Goal: Task Accomplishment & Management: Manage account settings

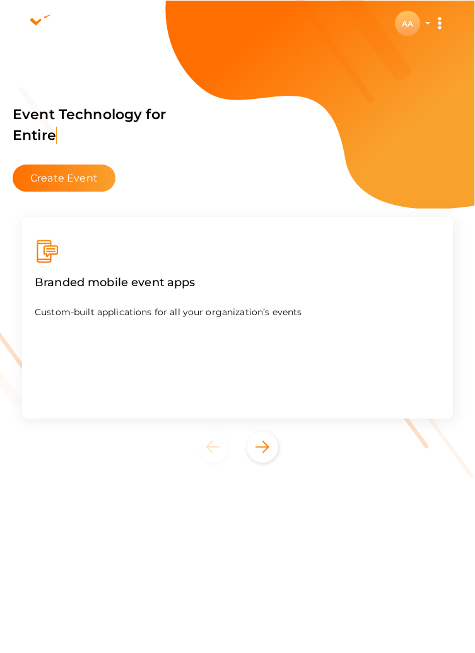
click at [408, 24] on div "AA" at bounding box center [407, 23] width 25 height 25
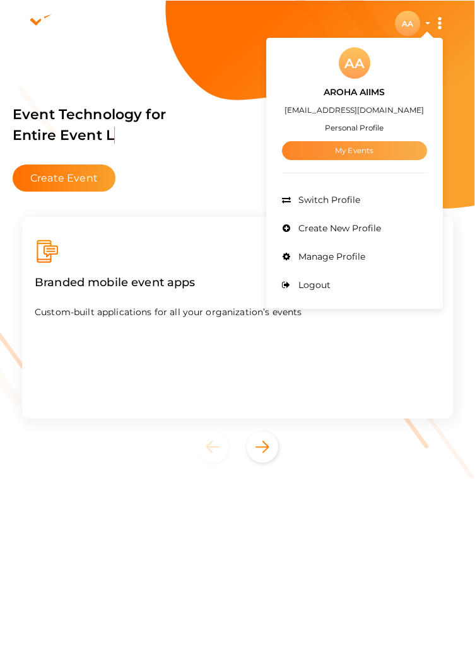
click at [372, 148] on link "My Events" at bounding box center [354, 150] width 145 height 19
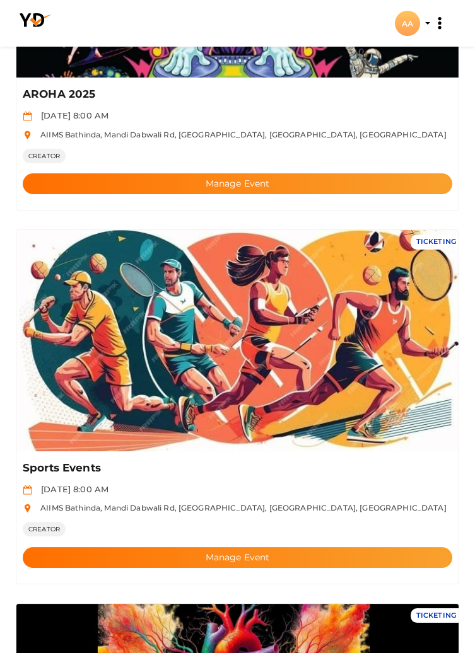
scroll to position [272, 0]
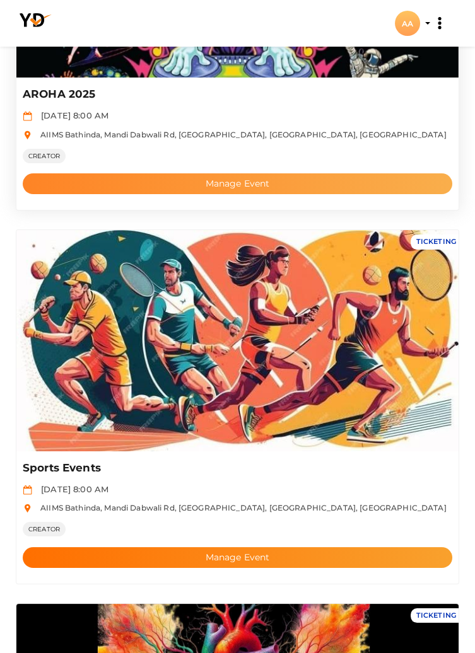
click at [356, 181] on button "Manage Event" at bounding box center [237, 183] width 429 height 21
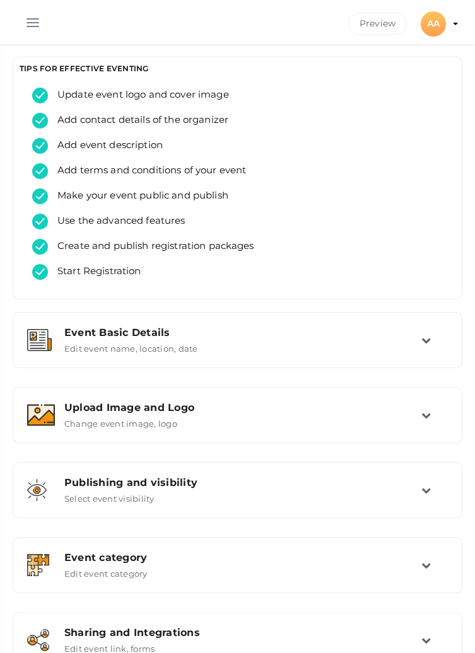
click at [35, 26] on button "button" at bounding box center [32, 20] width 33 height 33
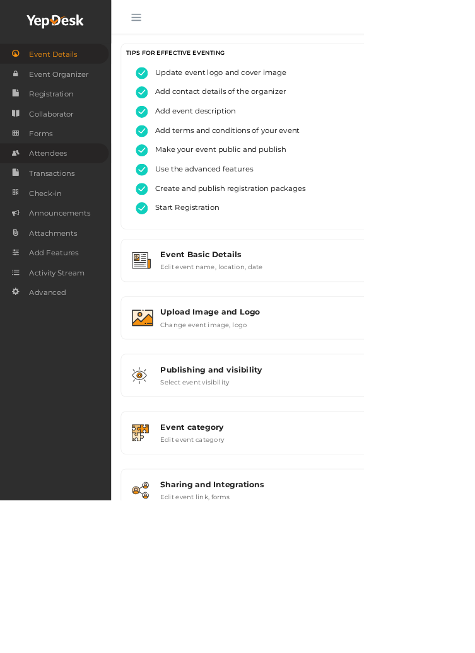
click at [94, 206] on link "Attendees" at bounding box center [71, 200] width 142 height 26
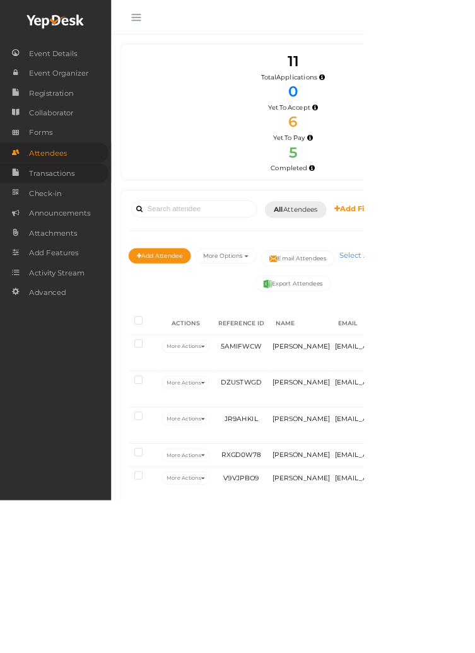
click at [103, 228] on link "Transactions" at bounding box center [71, 226] width 142 height 26
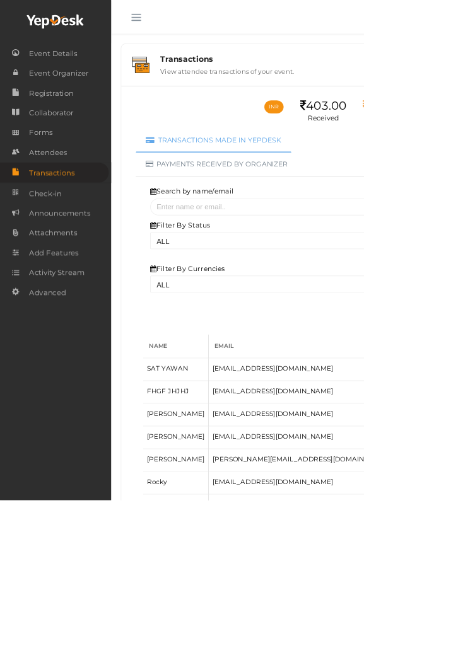
click at [180, 28] on button "button" at bounding box center [177, 20] width 33 height 33
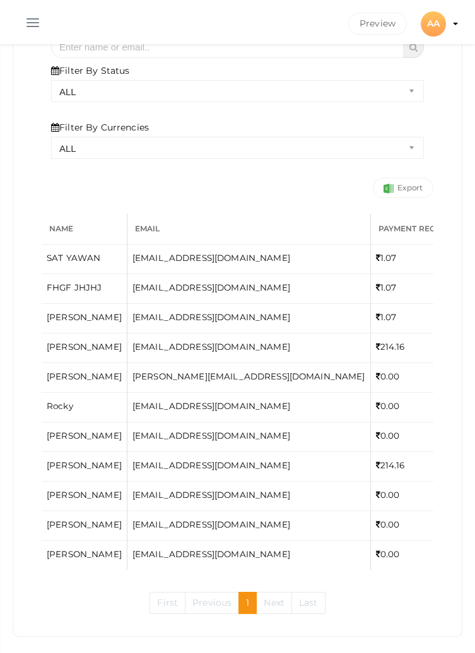
scroll to position [237, 0]
